Goal: Information Seeking & Learning: Learn about a topic

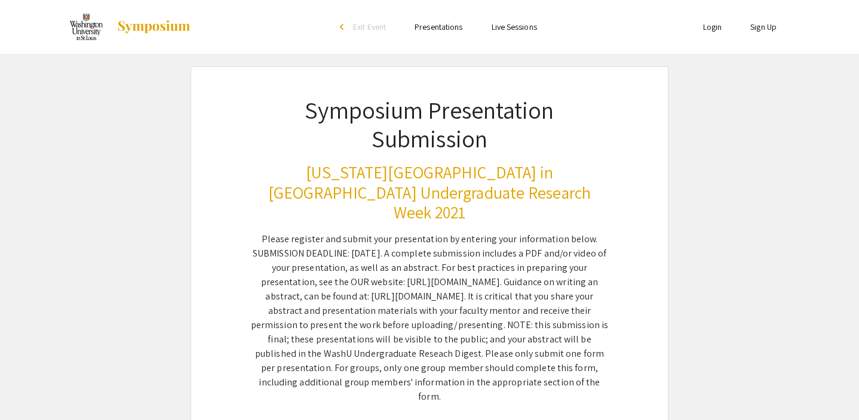
click at [392, 160] on div "Symposium Presentation Submission [US_STATE][GEOGRAPHIC_DATA] in [GEOGRAPHIC_DA…" at bounding box center [429, 235] width 418 height 337
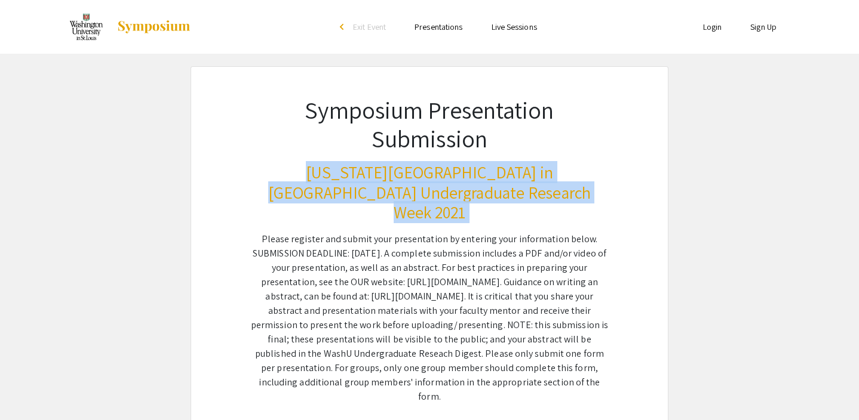
click at [392, 160] on div "Symposium Presentation Submission [US_STATE][GEOGRAPHIC_DATA] in [GEOGRAPHIC_DA…" at bounding box center [429, 235] width 418 height 337
copy h3 "[US_STATE][GEOGRAPHIC_DATA] in [GEOGRAPHIC_DATA] Undergraduate Research Week 20…"
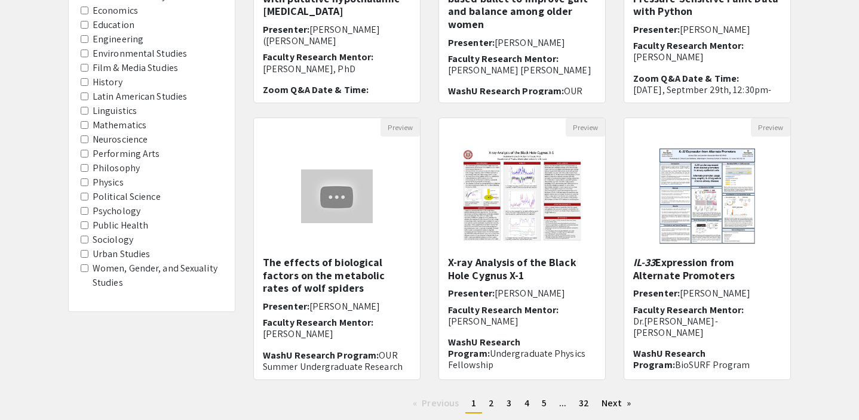
scroll to position [371, 0]
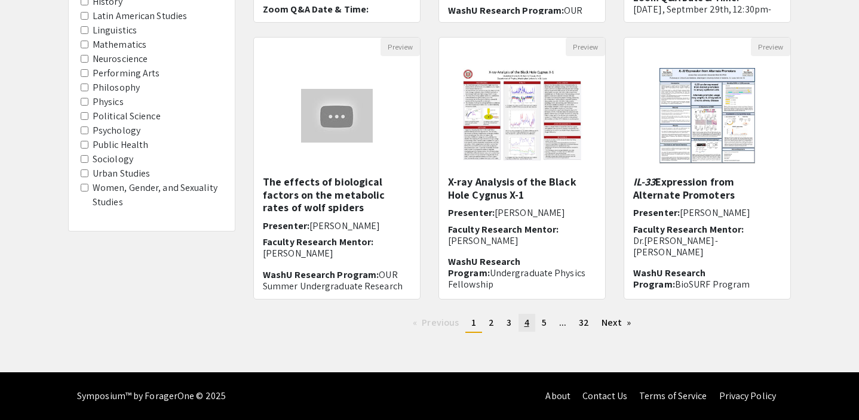
click at [525, 321] on span "4" at bounding box center [526, 322] width 5 height 13
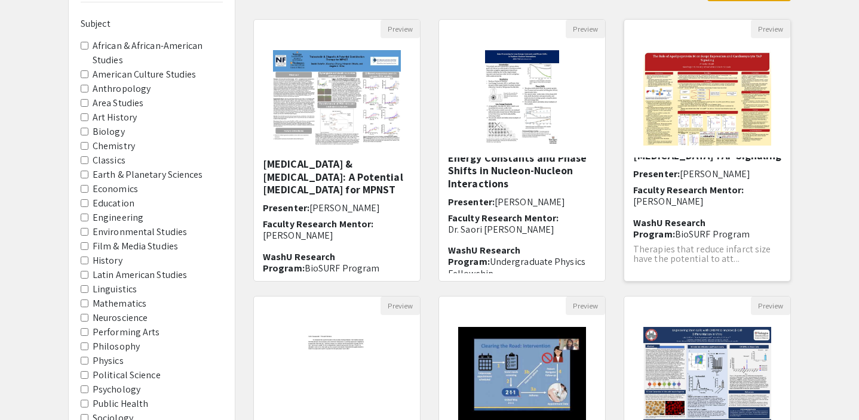
scroll to position [371, 0]
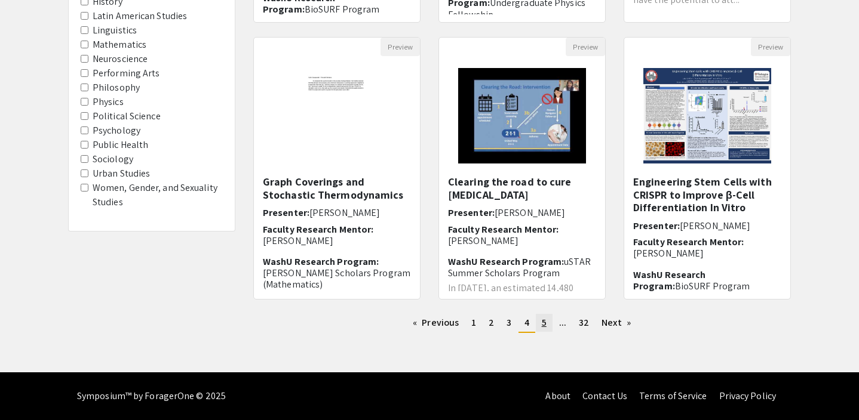
click at [536, 328] on link "page 5" at bounding box center [544, 323] width 17 height 18
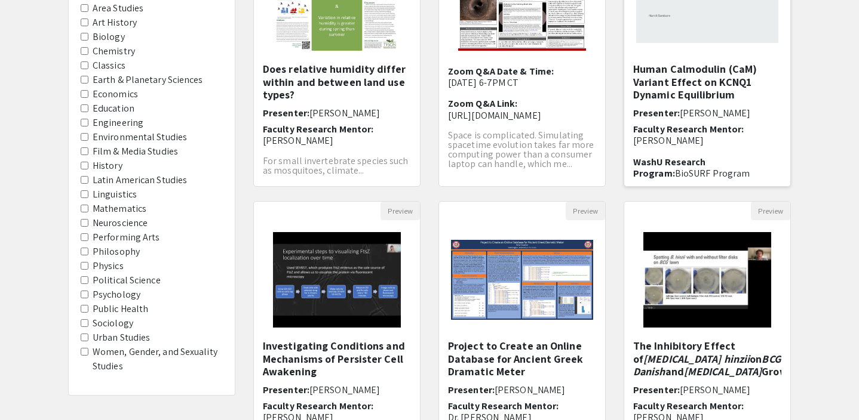
scroll to position [371, 0]
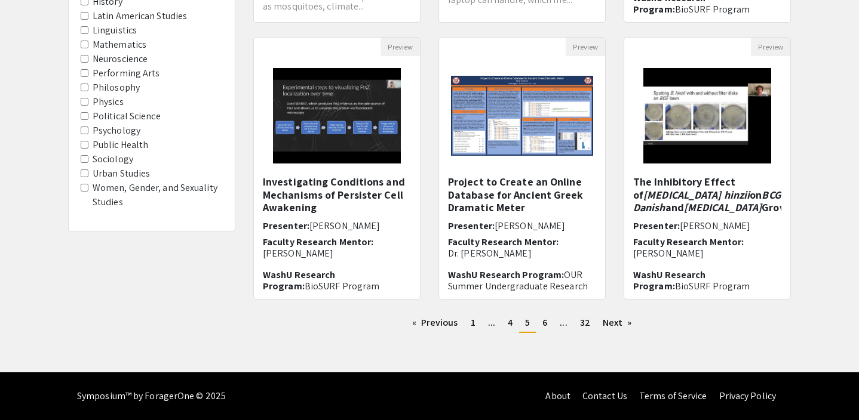
click at [551, 332] on ul "Previous page 5 / 32 page 1 page ... page 4 You're on page 5 page 6 page ... pa…" at bounding box center [521, 323] width 537 height 19
click at [555, 326] on link "page ..." at bounding box center [562, 323] width 19 height 18
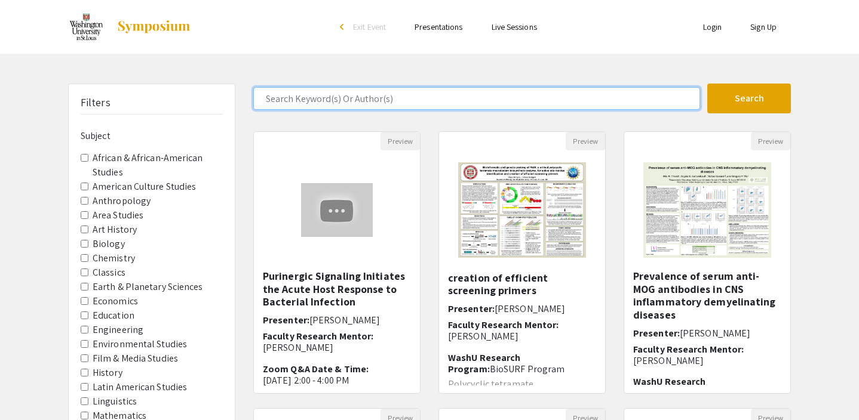
click at [490, 97] on input "Search Keyword(s) Or Author(s)" at bounding box center [476, 98] width 447 height 23
type input "anna jacobsen"
click at [707, 84] on button "Search" at bounding box center [749, 99] width 84 height 30
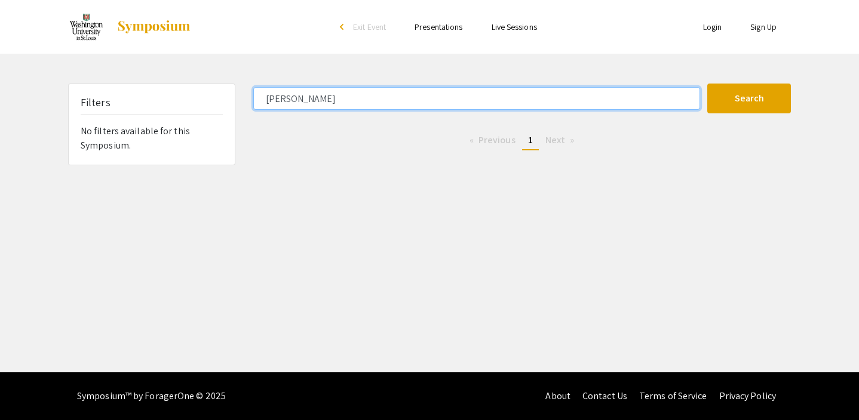
click at [401, 90] on input "anna jacobsen" at bounding box center [476, 98] width 447 height 23
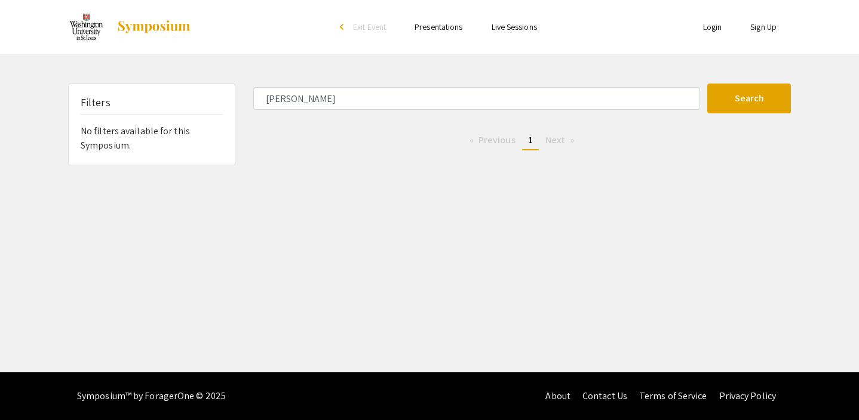
click at [435, 28] on link "Presentations" at bounding box center [438, 26] width 48 height 11
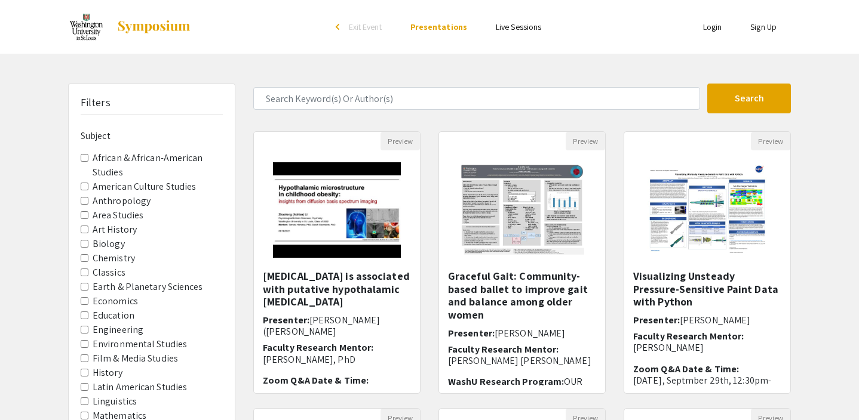
click at [152, 27] on img at bounding box center [153, 27] width 75 height 14
click at [133, 35] on link at bounding box center [129, 27] width 123 height 30
click at [82, 39] on img at bounding box center [86, 27] width 36 height 30
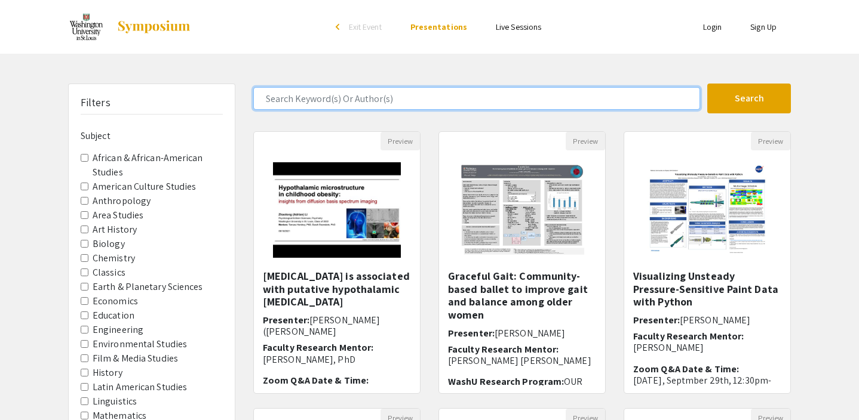
click at [436, 92] on input "Search Keyword(s) Or Author(s)" at bounding box center [476, 98] width 447 height 23
click at [707, 84] on button "Search" at bounding box center [749, 99] width 84 height 30
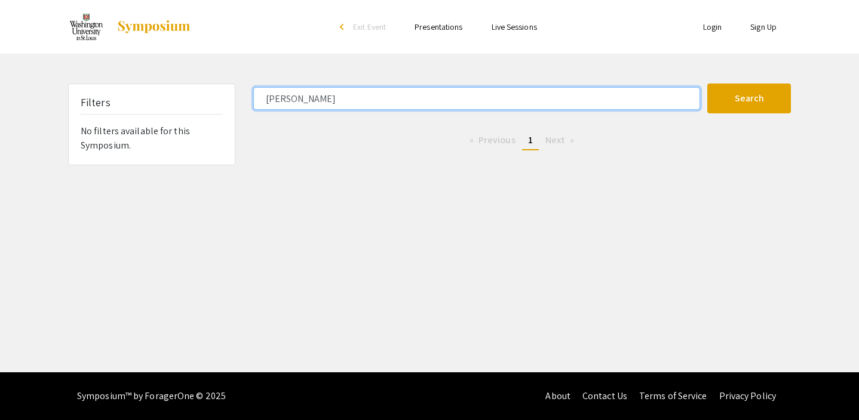
click at [447, 90] on input "helen stephens" at bounding box center [476, 98] width 447 height 23
click at [707, 84] on button "Search" at bounding box center [749, 99] width 84 height 30
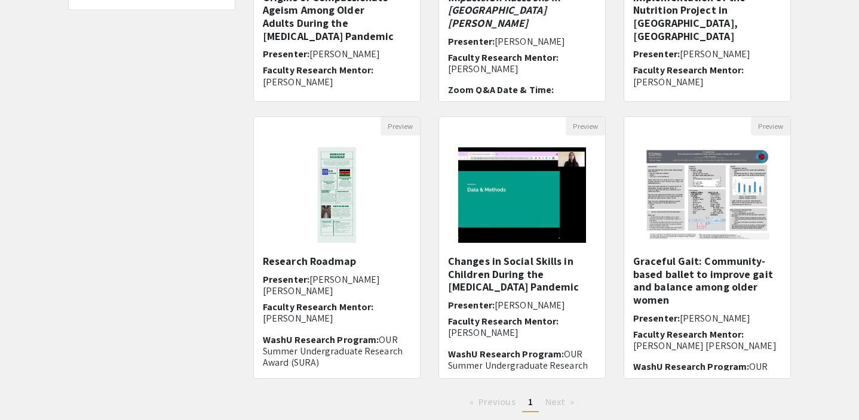
scroll to position [371, 0]
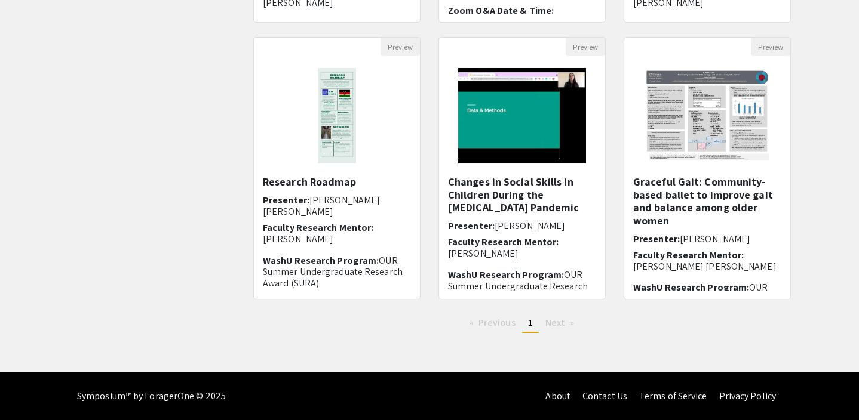
type input "helen stephens"
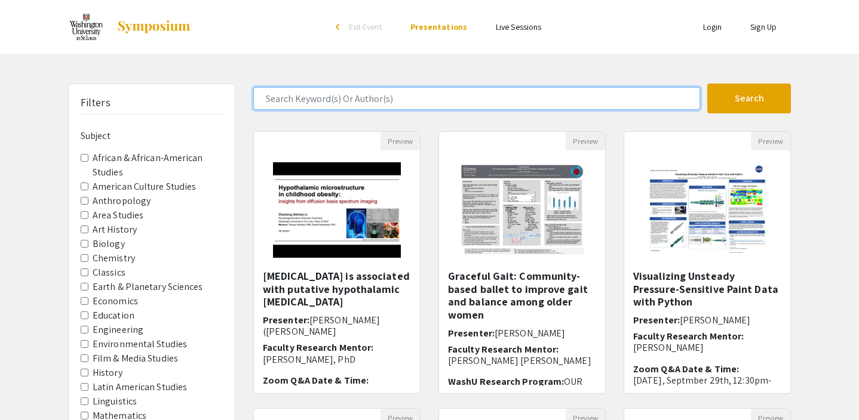
type input "anna jacobsen"
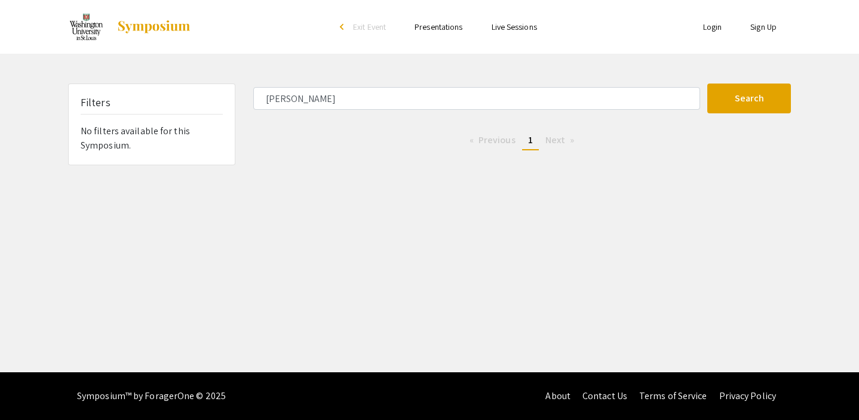
click at [507, 24] on link "Live Sessions" at bounding box center [513, 26] width 45 height 11
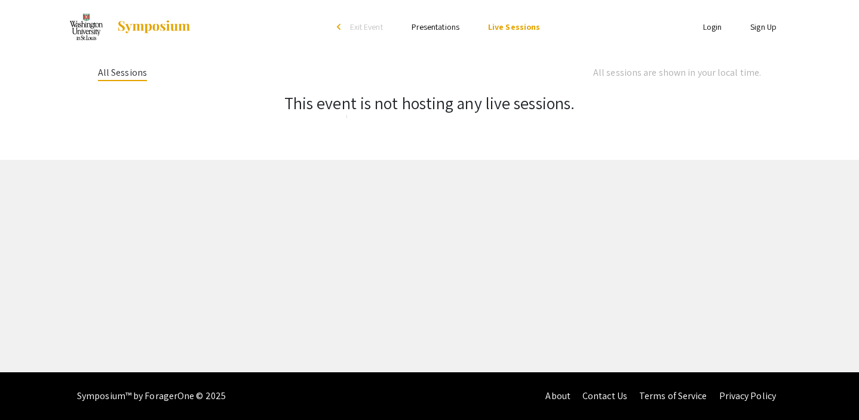
click at [452, 27] on link "Presentations" at bounding box center [435, 26] width 48 height 11
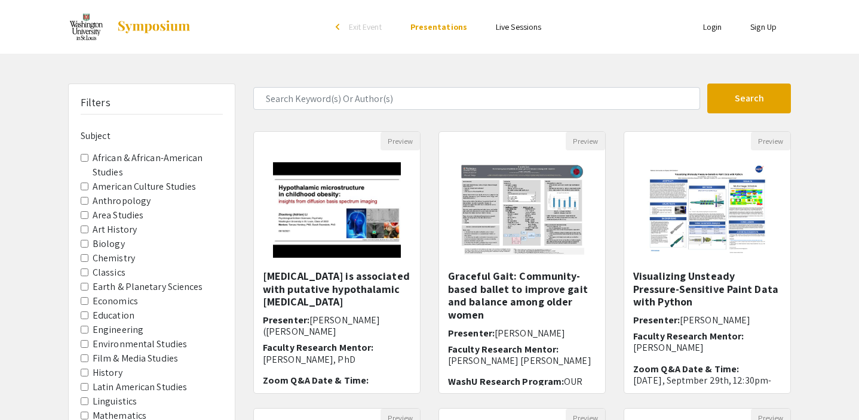
click at [508, 30] on link "Live Sessions" at bounding box center [518, 26] width 45 height 11
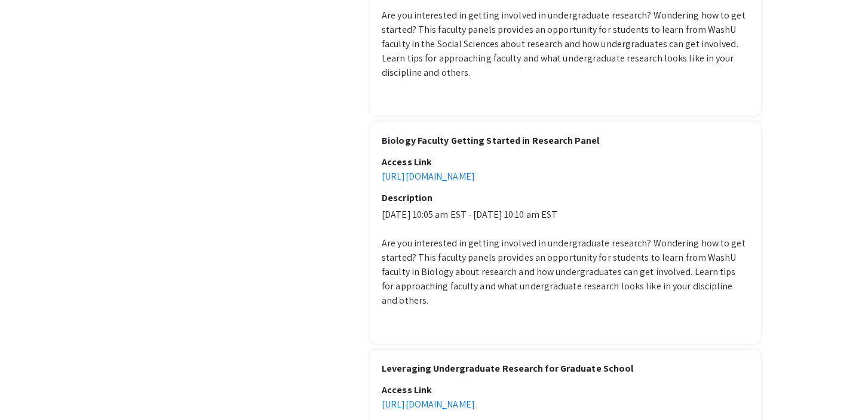
scroll to position [1340, 0]
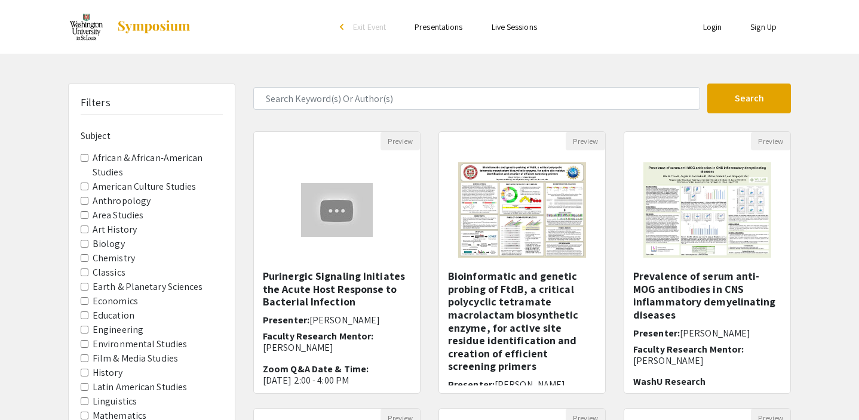
click at [337, 23] on li "arrow_back_ios Exit Event" at bounding box center [365, 27] width 69 height 14
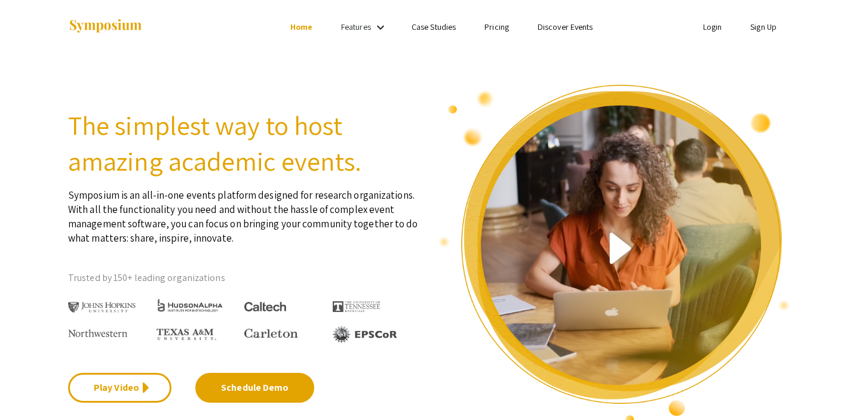
click at [371, 26] on div "Features keyboard_arrow_down" at bounding box center [365, 28] width 48 height 16
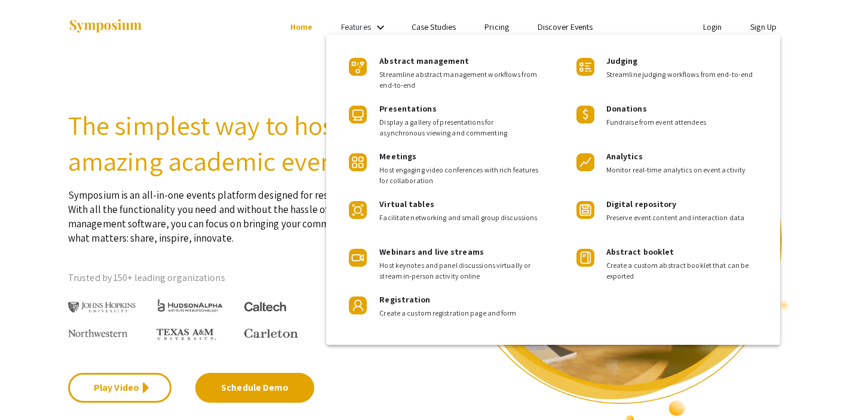
click at [575, 24] on div at bounding box center [429, 210] width 859 height 420
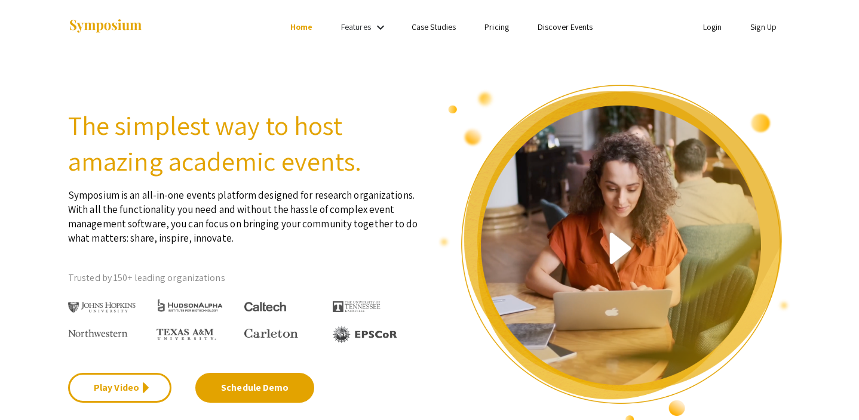
click at [575, 24] on link "Discover Events" at bounding box center [565, 26] width 56 height 11
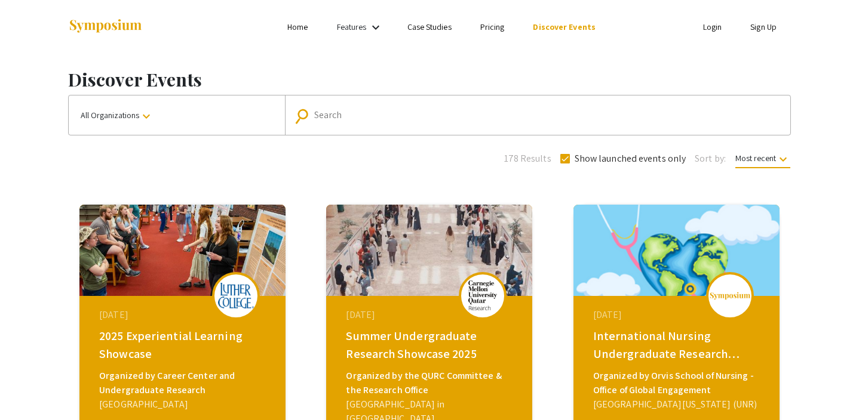
click at [318, 114] on input "Search" at bounding box center [544, 115] width 460 height 11
type input "washington university"
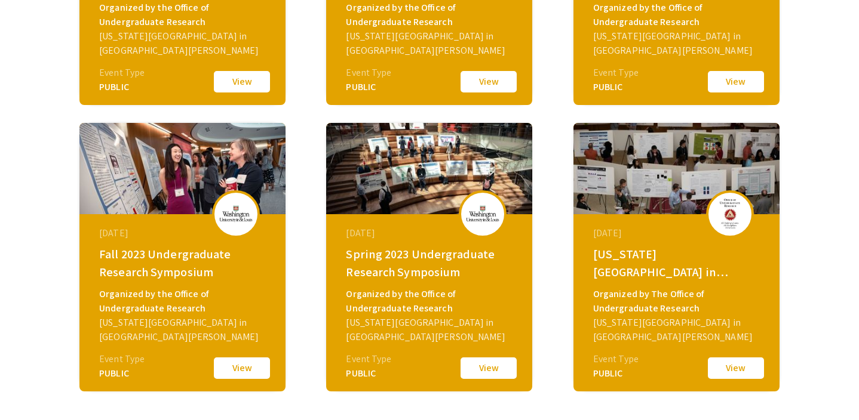
scroll to position [492, 0]
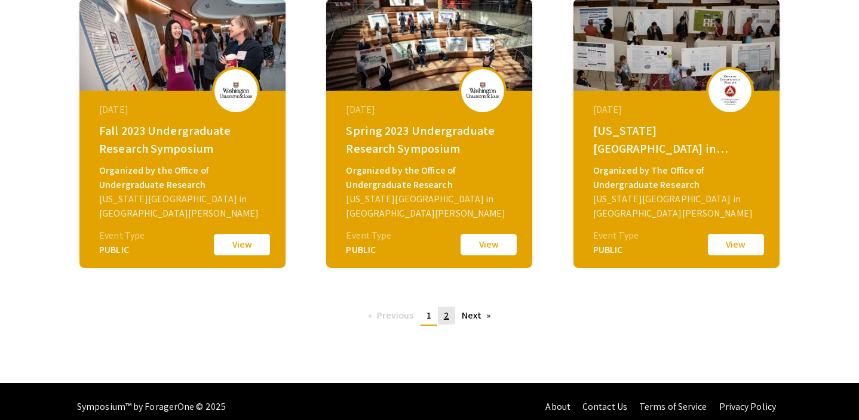
click at [450, 317] on link "page 2" at bounding box center [446, 316] width 17 height 18
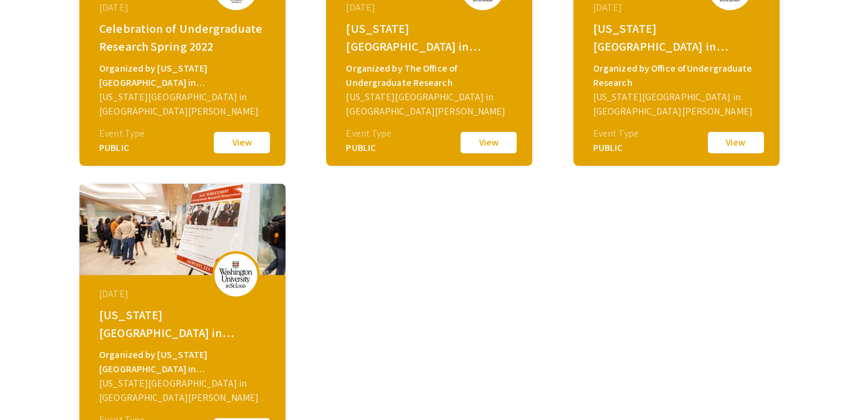
scroll to position [278, 0]
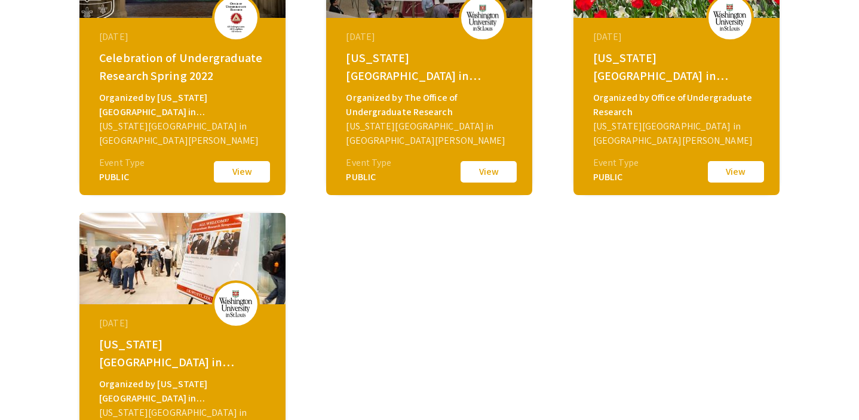
click at [633, 101] on div "Organized by Office of Undergraduate Research" at bounding box center [678, 105] width 170 height 29
click at [646, 56] on div "Washington University in St. Louis 2021 Celebration of Undergraduate Research" at bounding box center [678, 67] width 170 height 36
click at [739, 173] on button "View" at bounding box center [736, 171] width 60 height 25
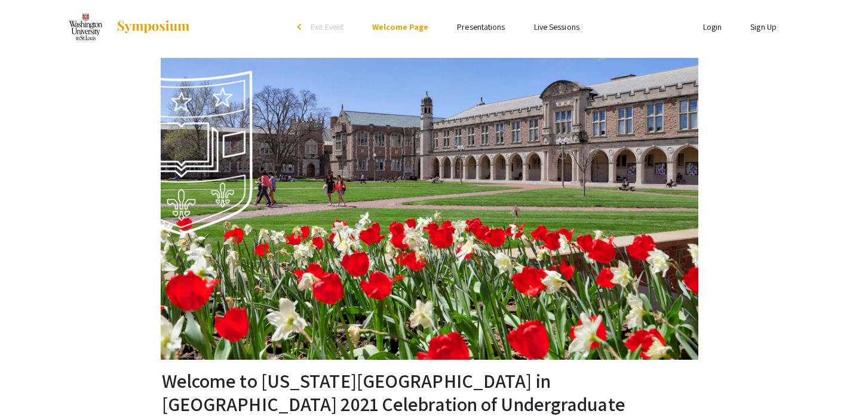
click at [488, 34] on ul "Skip navigation arrow_back_ios Exit Event Welcome Page Presentations Live Sessi…" at bounding box center [429, 27] width 238 height 54
click at [485, 27] on link "Presentations" at bounding box center [481, 26] width 48 height 11
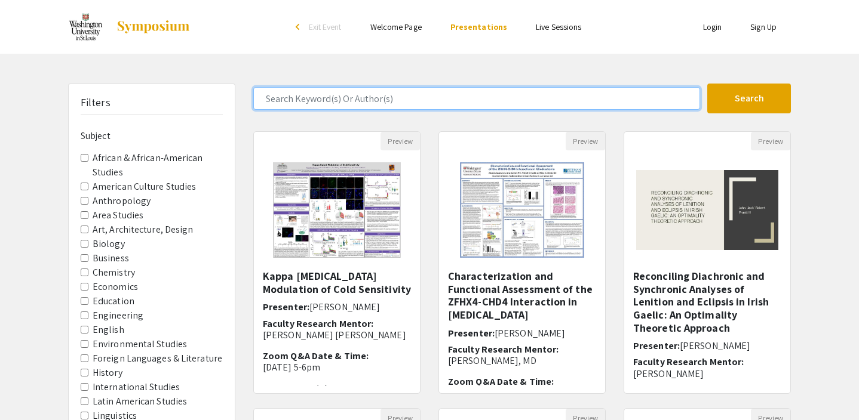
click at [476, 92] on input "Search Keyword(s) Or Author(s)" at bounding box center [476, 98] width 447 height 23
type input "covid"
click at [707, 84] on button "Search" at bounding box center [749, 99] width 84 height 30
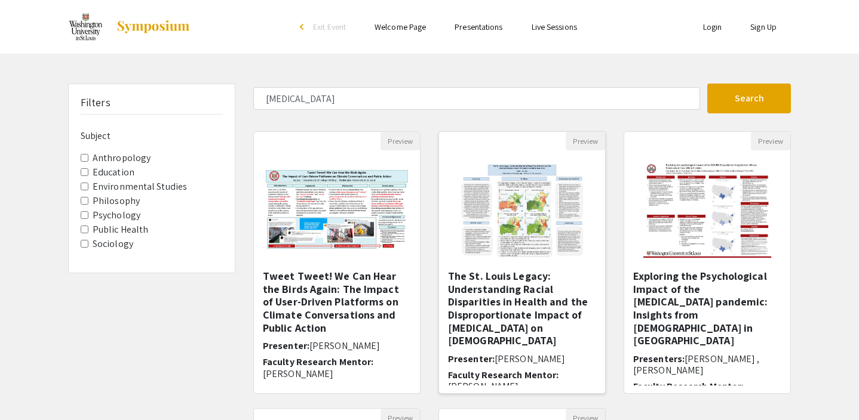
click at [498, 284] on h5 "The St. Louis Legacy: Understanding Racial Disparities in Health and the Dispro…" at bounding box center [522, 309] width 148 height 78
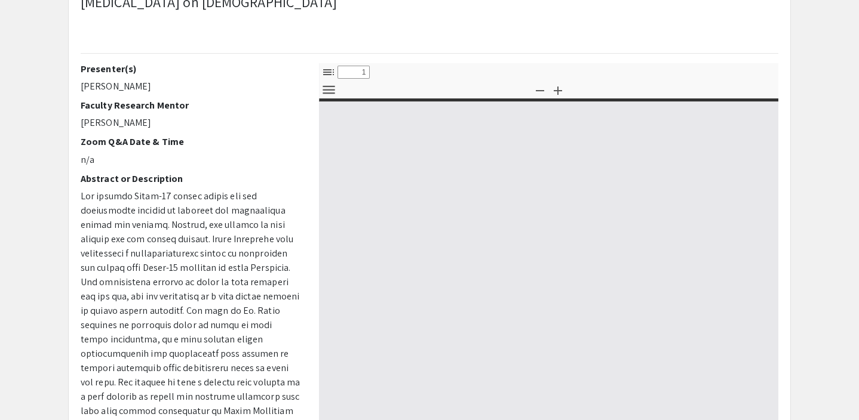
scroll to position [128, 0]
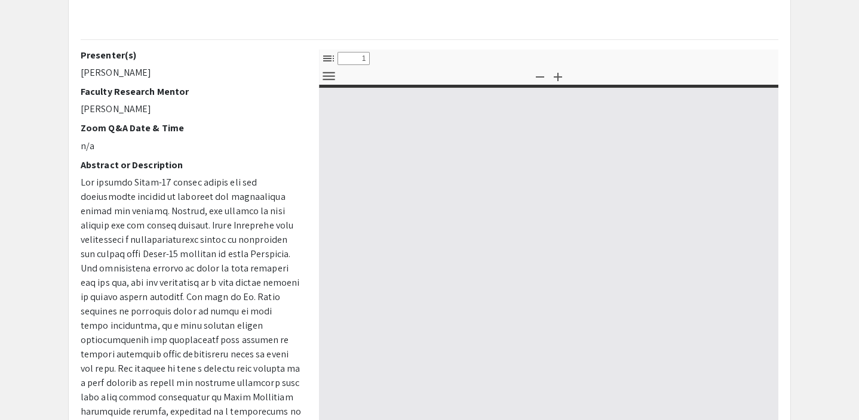
select select "custom"
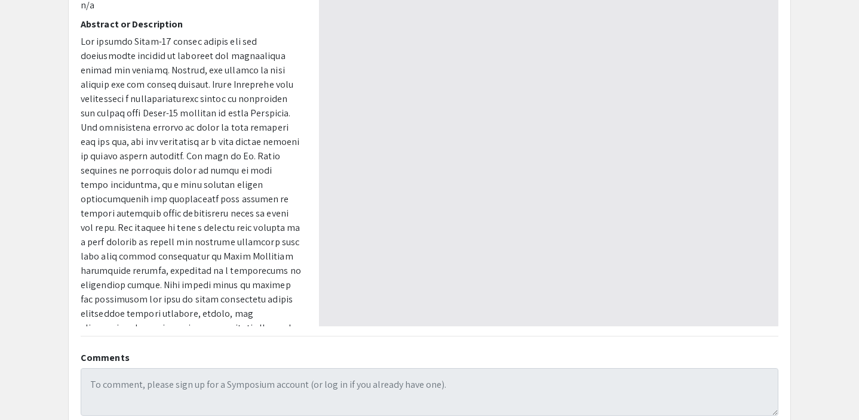
scroll to position [290, 0]
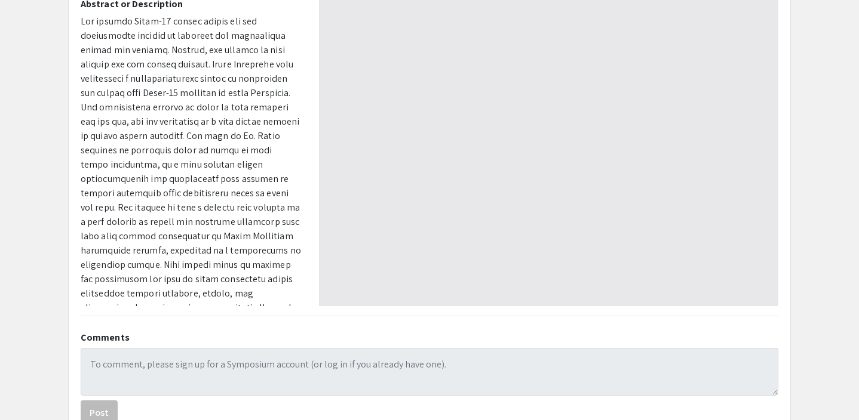
type input "0"
select select "custom"
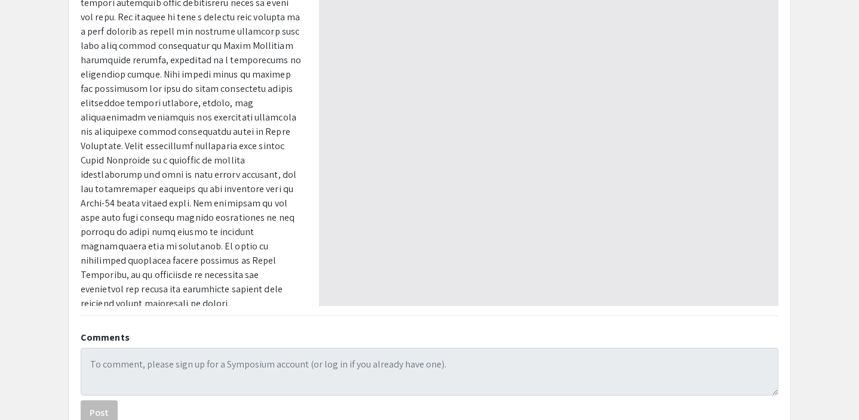
scroll to position [373, 0]
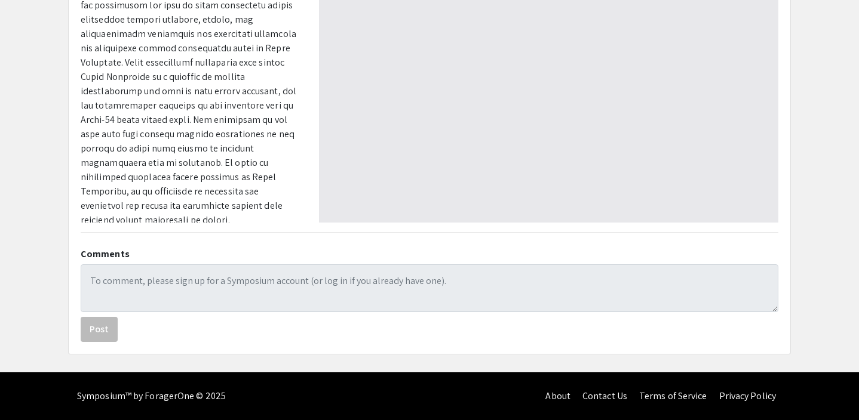
type input "1"
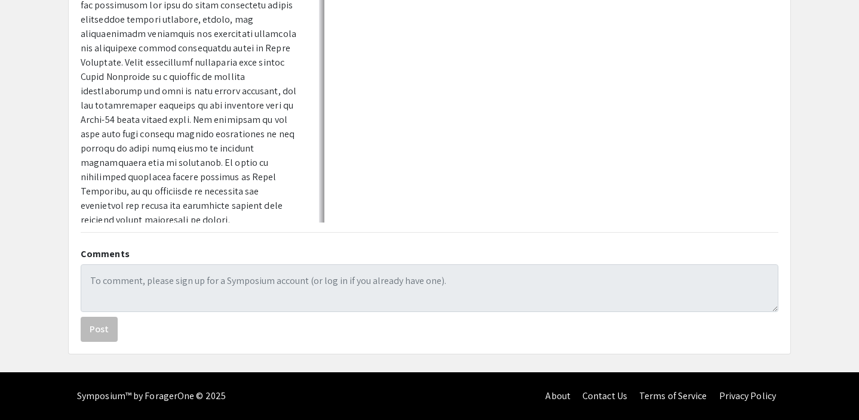
scroll to position [0, 0]
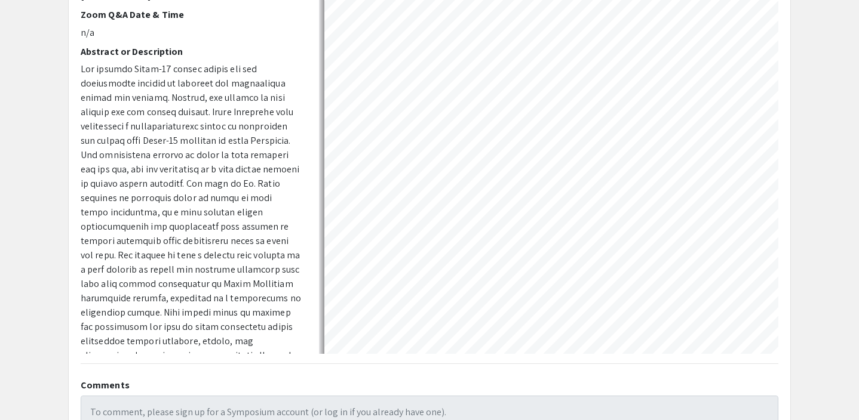
select select "auto"
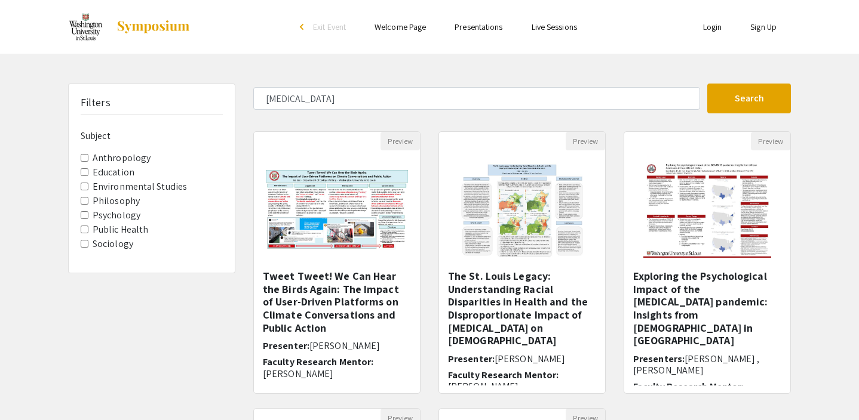
click at [419, 29] on link "Welcome Page" at bounding box center [399, 26] width 51 height 11
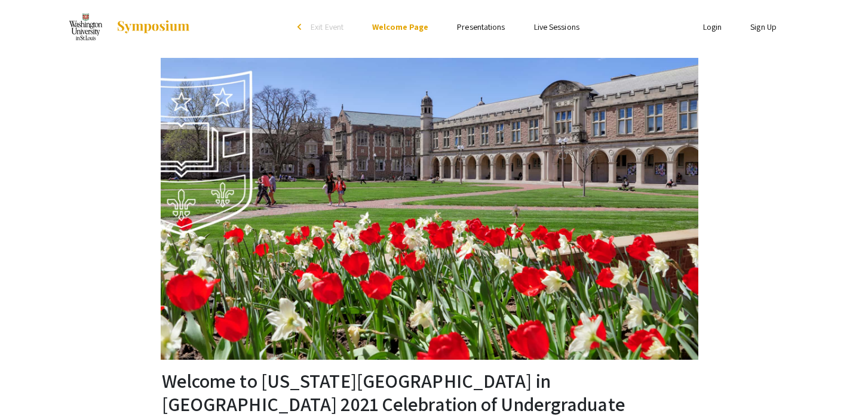
click at [472, 19] on ul "Skip navigation arrow_back_ios Exit Event Welcome Page Presentations Live Sessi…" at bounding box center [429, 27] width 238 height 54
click at [472, 23] on link "Presentations" at bounding box center [481, 26] width 48 height 11
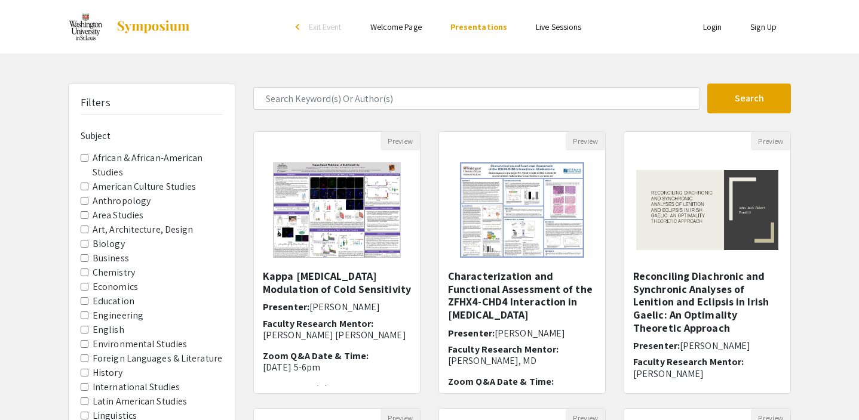
click at [418, 32] on link "Welcome Page" at bounding box center [395, 26] width 51 height 11
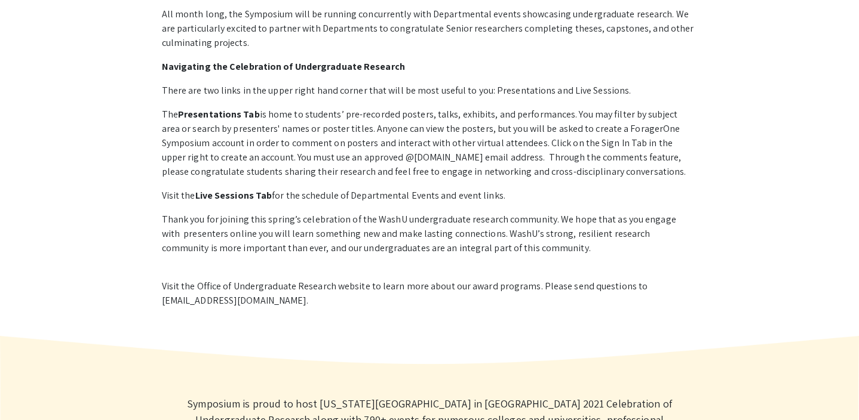
scroll to position [545, 0]
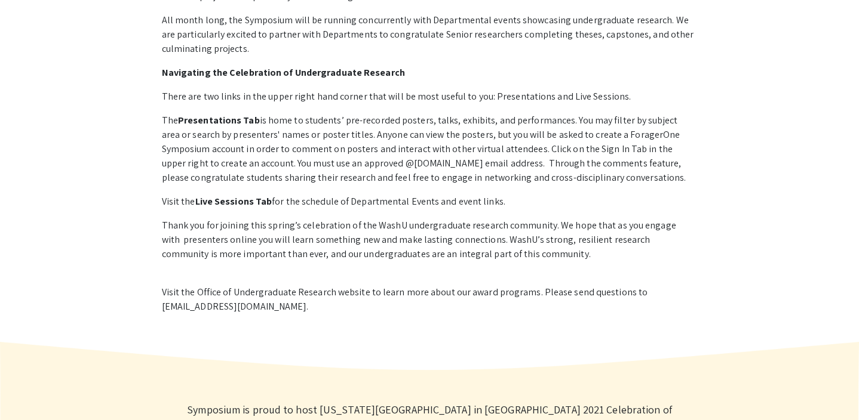
click at [673, 113] on p "The Presentations Tab is home to students’ pre-recorded posters, talks, exhibit…" at bounding box center [430, 149] width 536 height 72
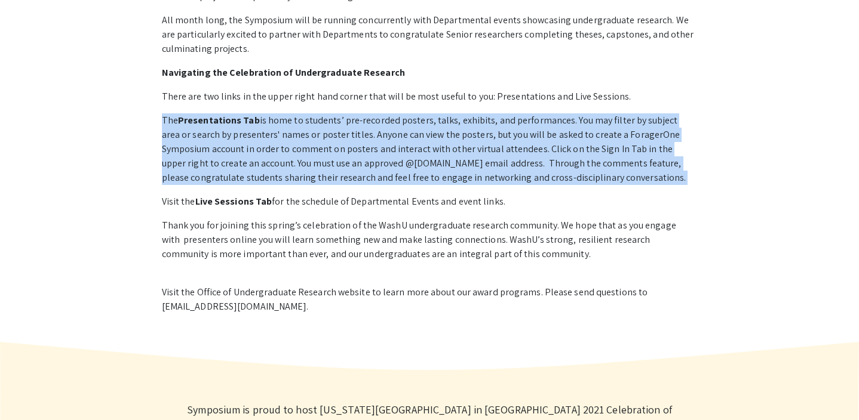
click at [673, 113] on p "The Presentations Tab is home to students’ pre-recorded posters, talks, exhibit…" at bounding box center [430, 149] width 536 height 72
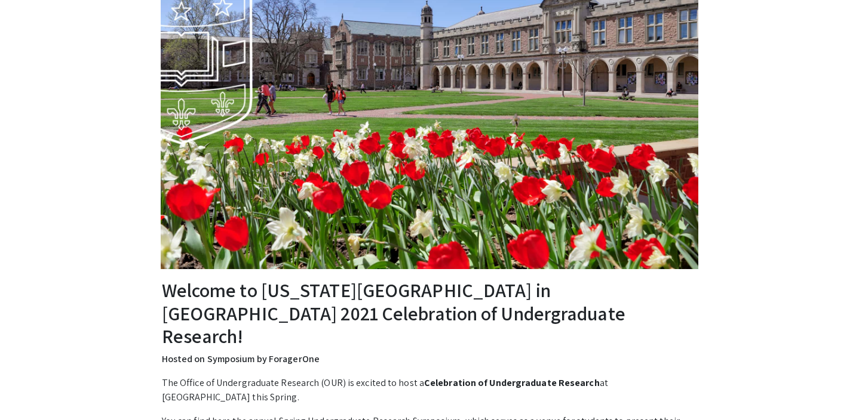
scroll to position [0, 0]
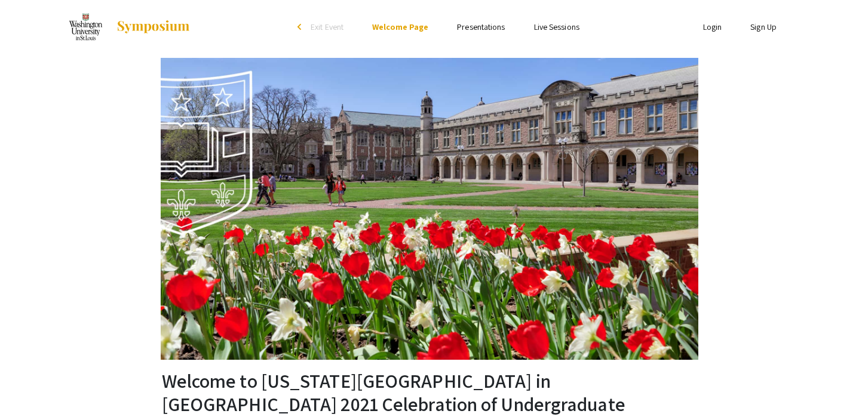
click at [508, 24] on li "Presentations" at bounding box center [480, 27] width 76 height 14
click at [497, 24] on link "Presentations" at bounding box center [481, 26] width 48 height 11
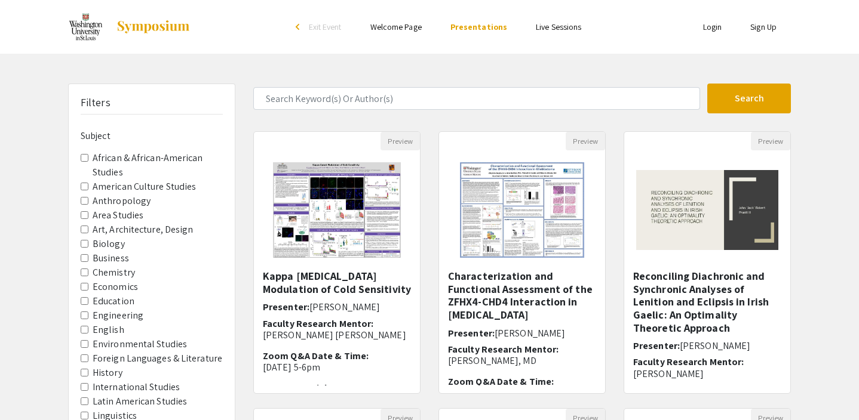
click at [562, 32] on li "Live Sessions" at bounding box center [558, 27] width 74 height 14
click at [556, 27] on link "Live Sessions" at bounding box center [558, 26] width 45 height 11
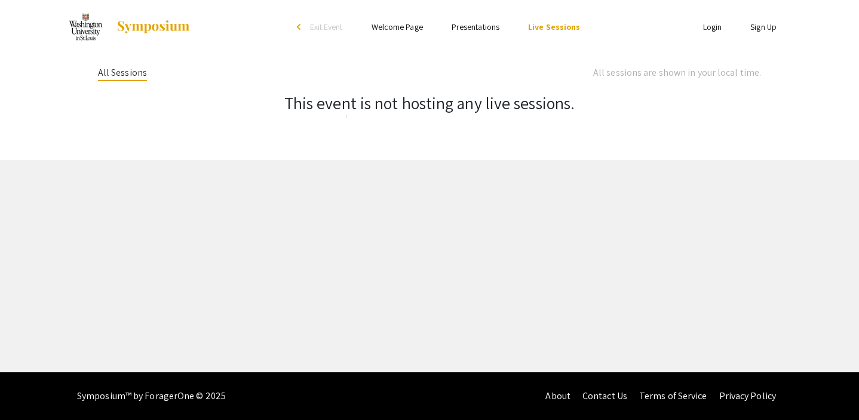
click at [499, 29] on link "Presentations" at bounding box center [475, 26] width 48 height 11
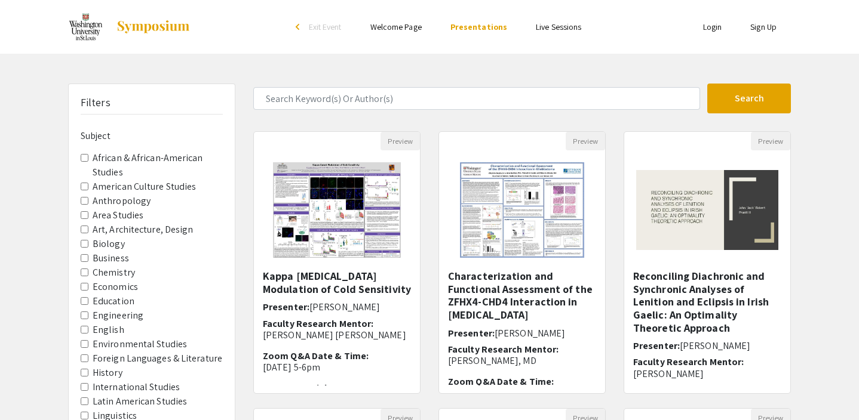
click at [410, 31] on link "Welcome Page" at bounding box center [395, 26] width 51 height 11
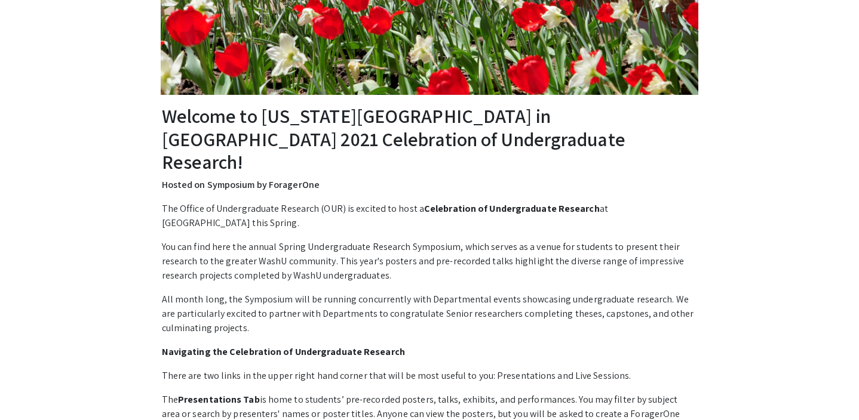
scroll to position [546, 0]
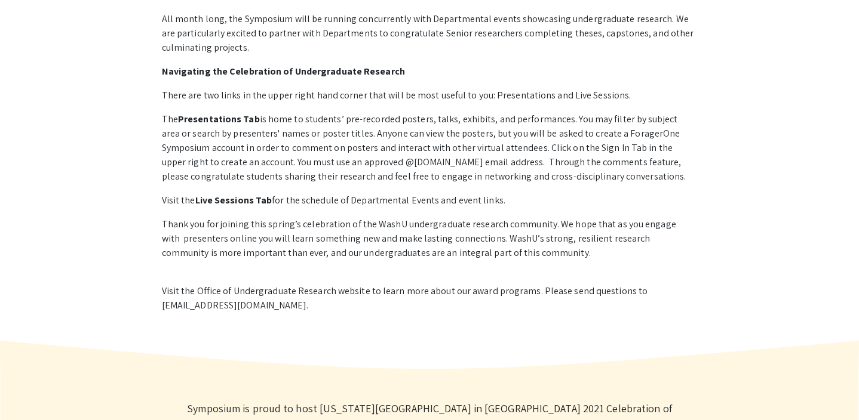
click at [419, 217] on p "Thank you for joining this spring’s celebration of the WashU undergraduate rese…" at bounding box center [430, 238] width 536 height 43
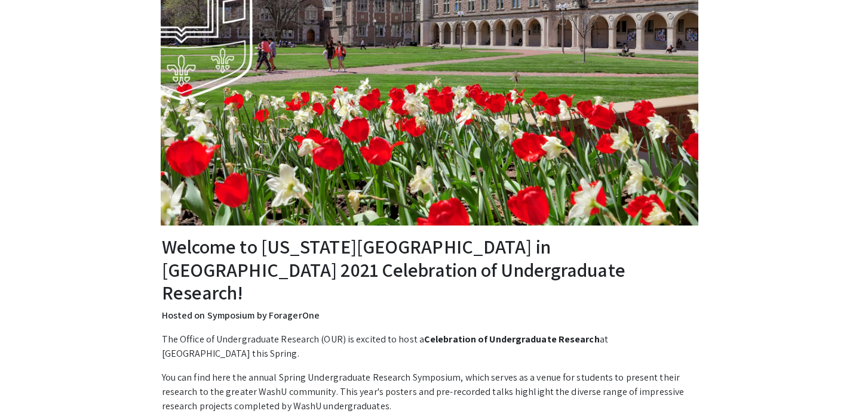
scroll to position [18, 0]
